Goal: Task Accomplishment & Management: Manage account settings

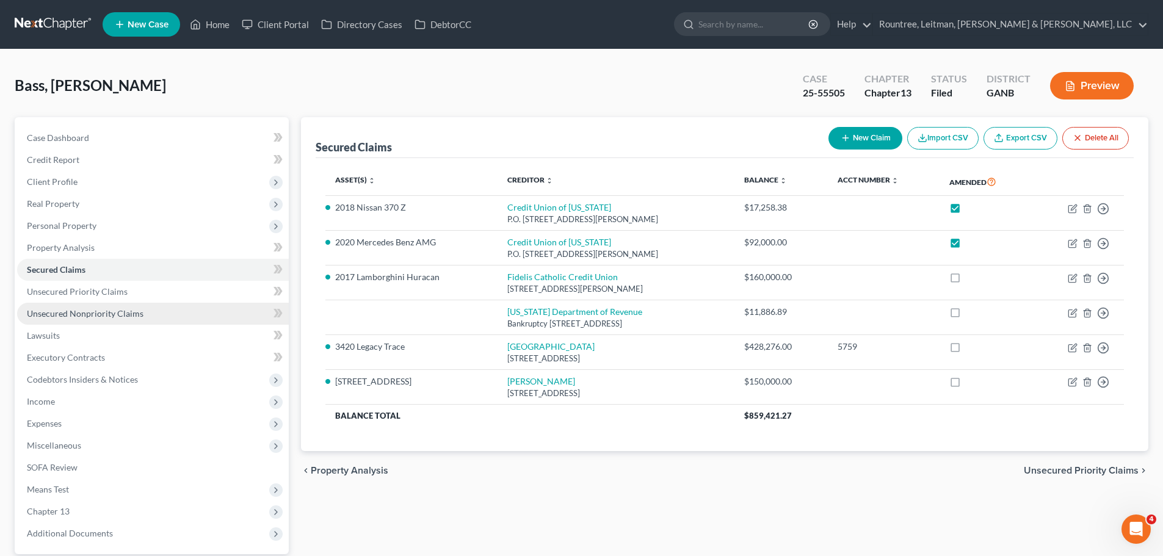
click at [92, 315] on span "Unsecured Nonpriority Claims" at bounding box center [85, 313] width 117 height 10
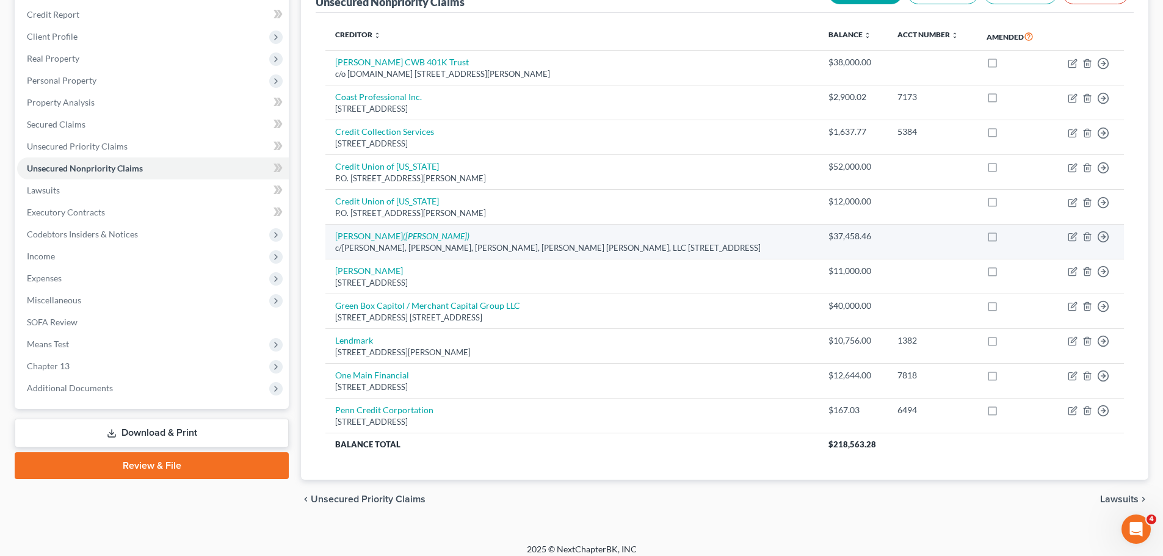
scroll to position [154, 0]
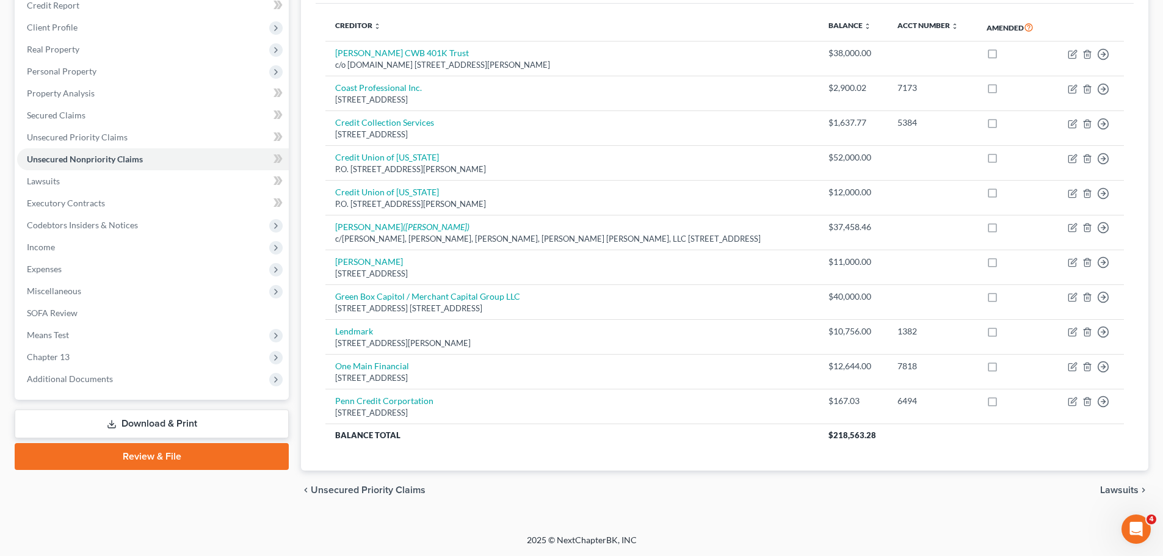
click at [649, 529] on div "Bass, [PERSON_NAME] Upgraded Case 25-55505 Chapter Chapter 13 Status Filed Dist…" at bounding box center [581, 214] width 1163 height 639
click at [43, 262] on span "Expenses" at bounding box center [153, 269] width 272 height 22
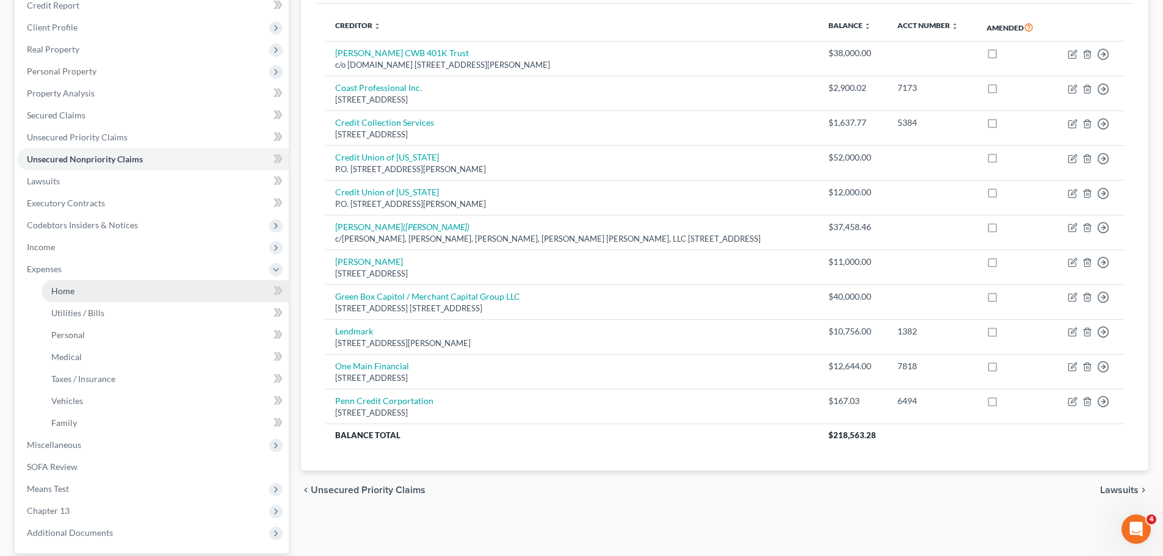
click at [45, 289] on link "Home" at bounding box center [165, 291] width 247 height 22
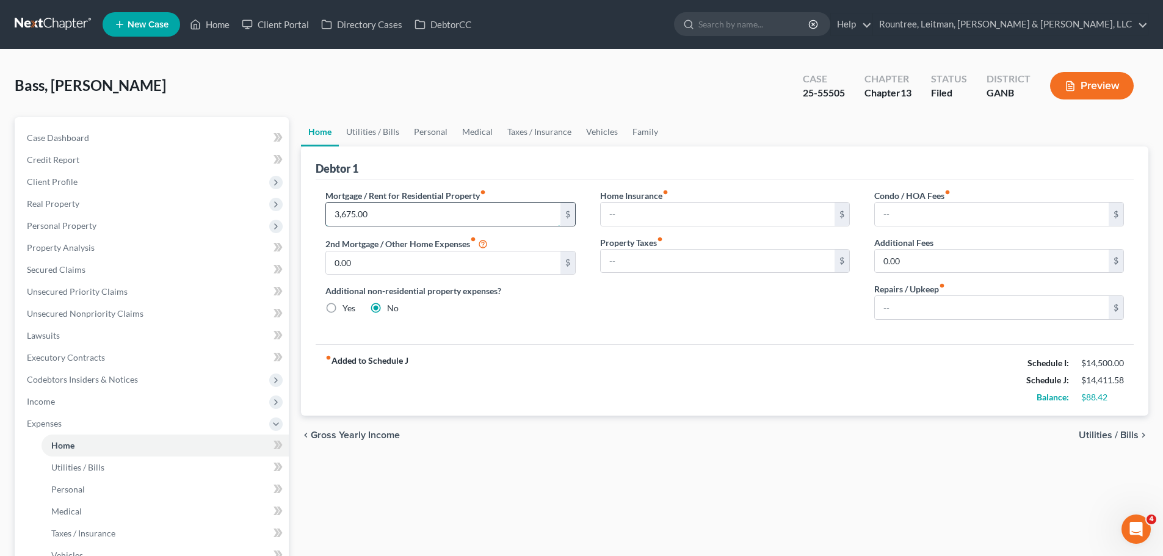
click at [387, 222] on input "3,675.00" at bounding box center [443, 214] width 234 height 23
click at [387, 221] on input "3,675.00" at bounding box center [443, 214] width 234 height 23
type input "3,470.28"
click at [584, 324] on div "Mortgage / Rent for Residential Property fiber_manual_record 3,470.28 $ 2nd Mor…" at bounding box center [450, 259] width 274 height 140
click at [88, 470] on span "Utilities / Bills" at bounding box center [77, 467] width 53 height 10
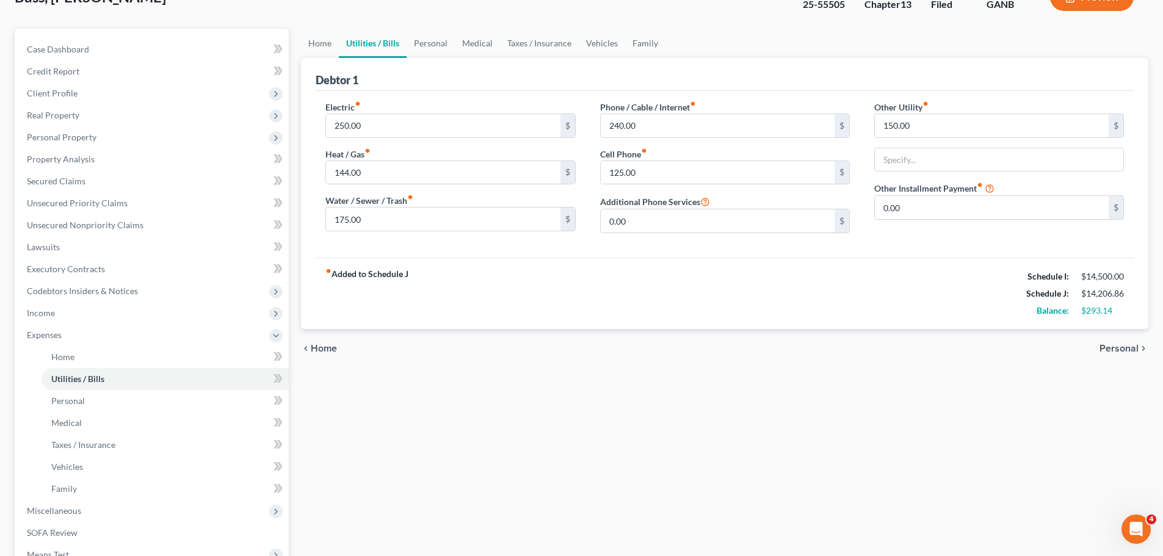
scroll to position [122, 0]
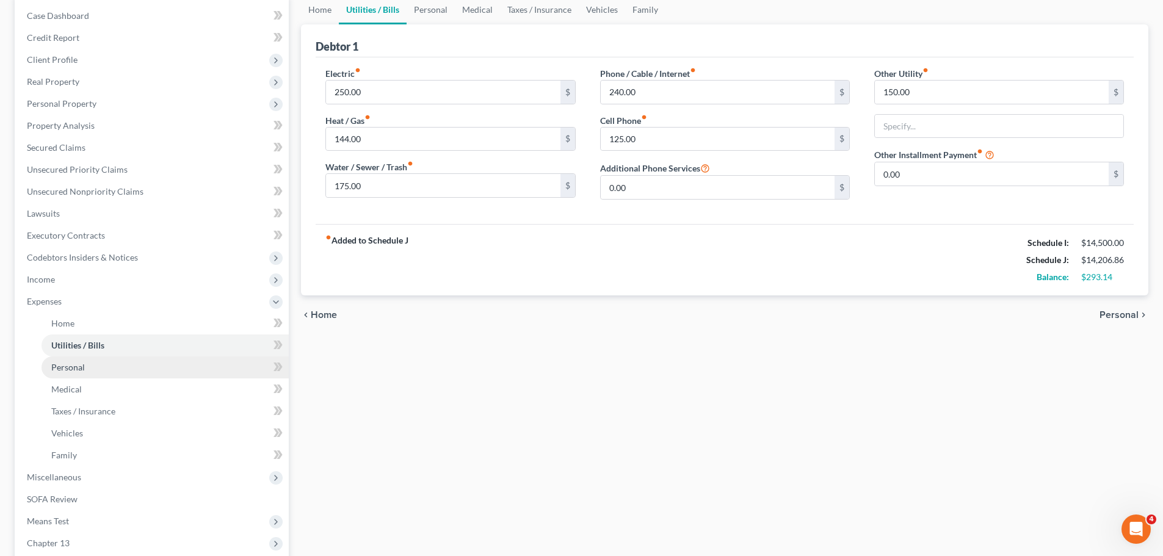
click at [109, 365] on link "Personal" at bounding box center [165, 368] width 247 height 22
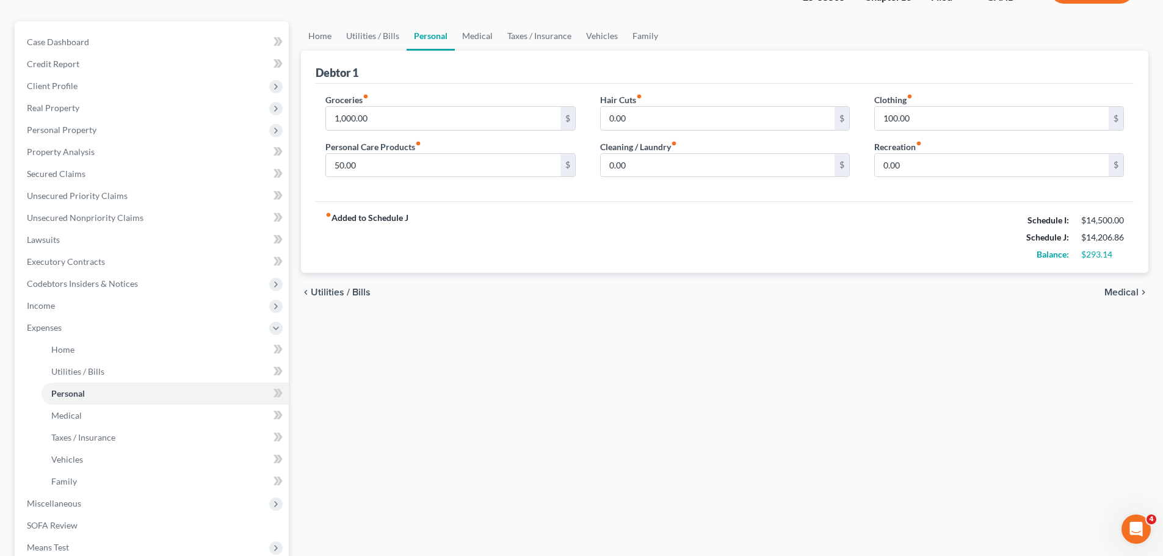
scroll to position [122, 0]
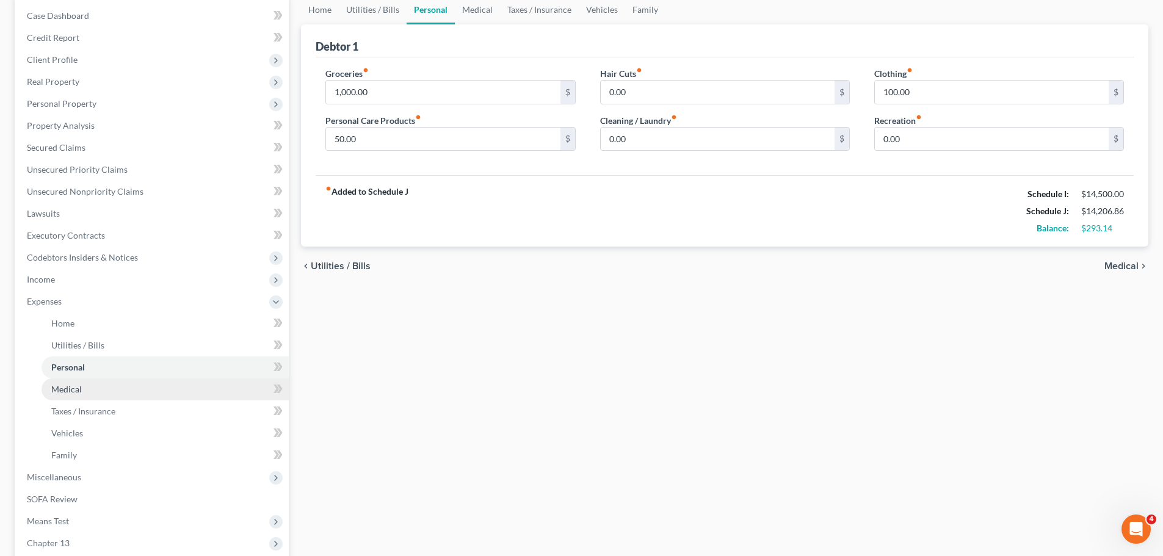
click at [82, 394] on link "Medical" at bounding box center [165, 390] width 247 height 22
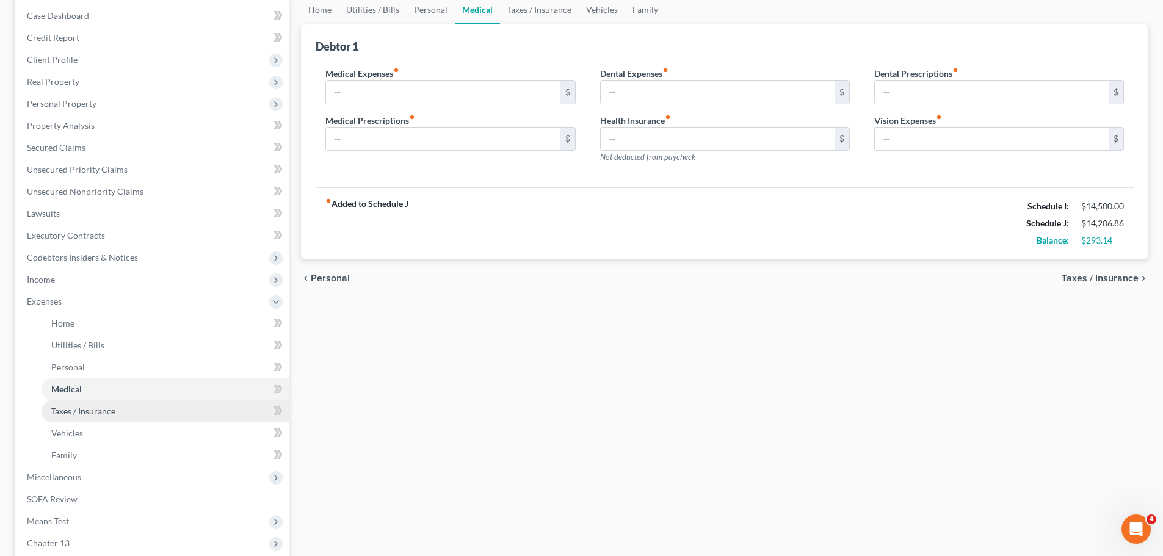
click at [70, 412] on span "Taxes / Insurance" at bounding box center [83, 411] width 64 height 10
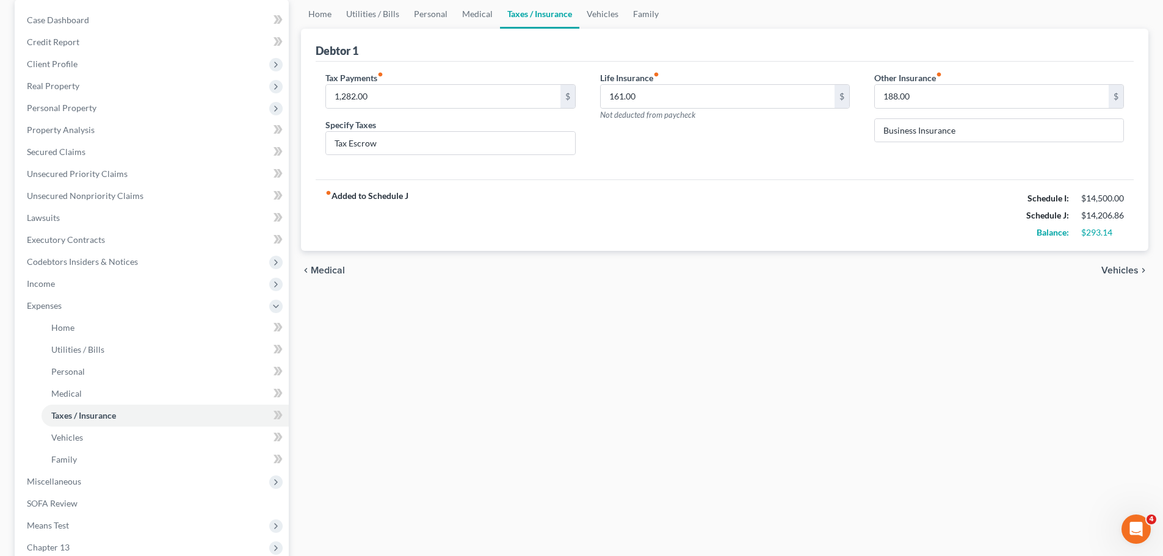
scroll to position [122, 0]
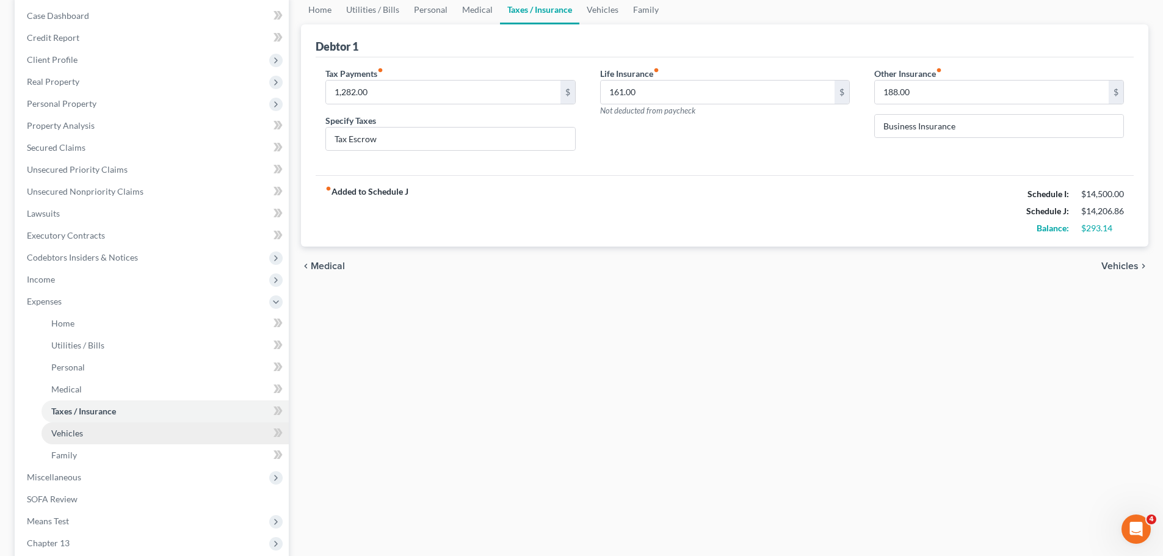
click at [68, 433] on span "Vehicles" at bounding box center [67, 433] width 32 height 10
